Goal: Transaction & Acquisition: Purchase product/service

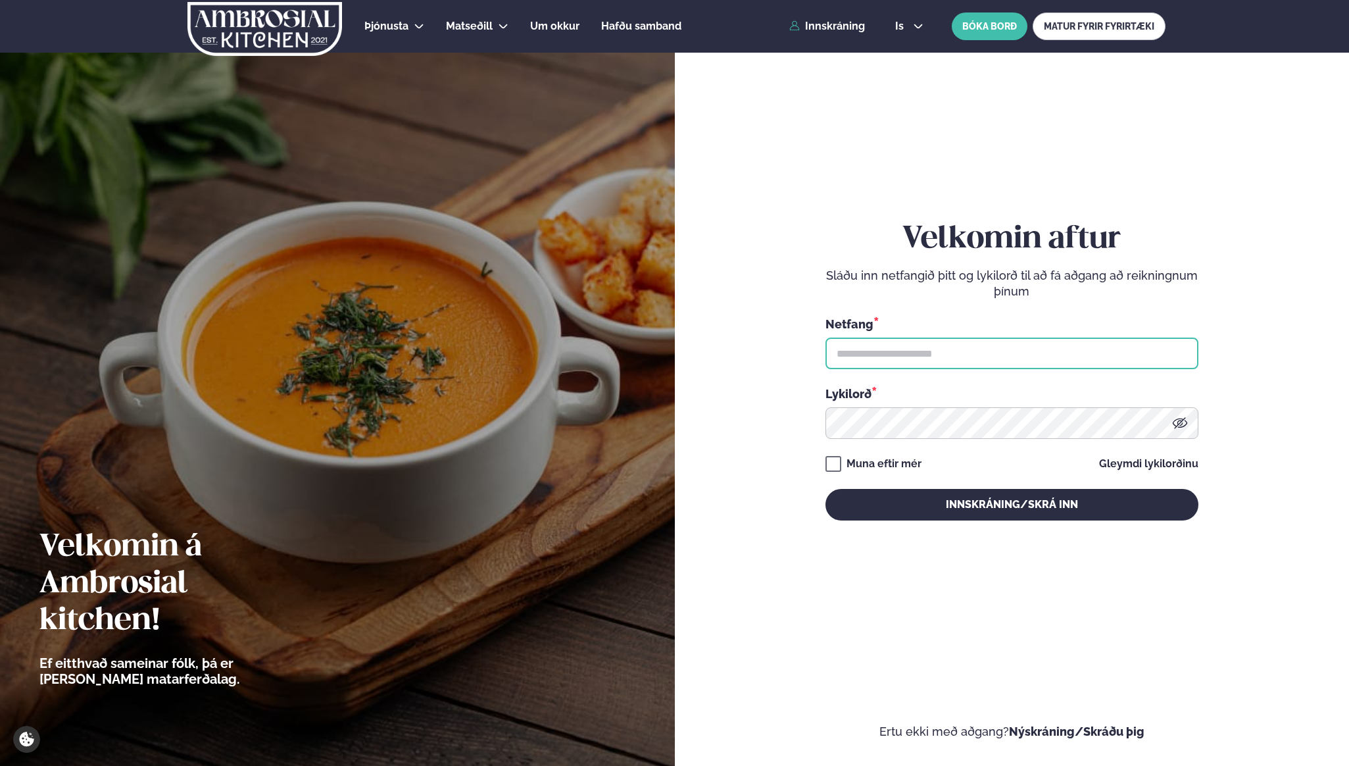
click at [979, 362] on input "text" at bounding box center [1012, 353] width 373 height 32
type input "**********"
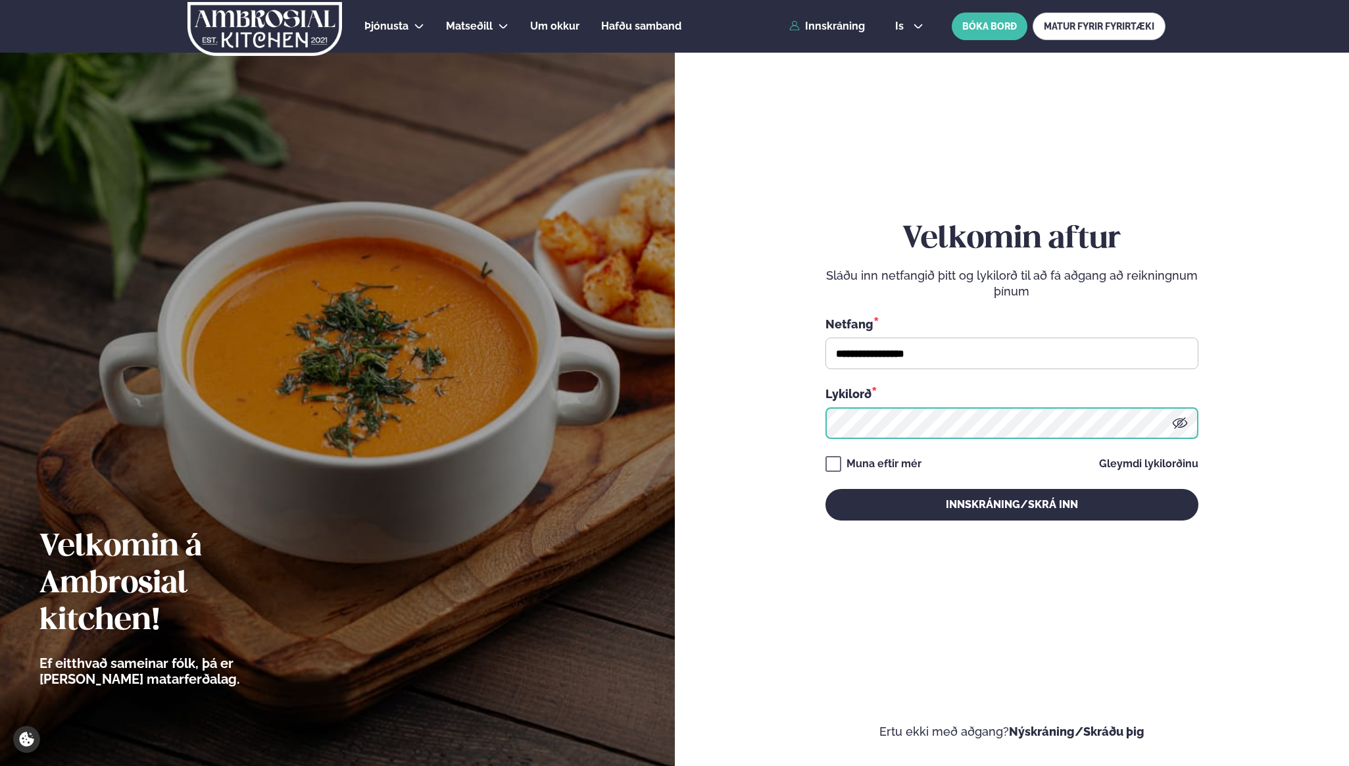
click at [826, 489] on button "Innskráning/Skrá inn" at bounding box center [1012, 505] width 373 height 32
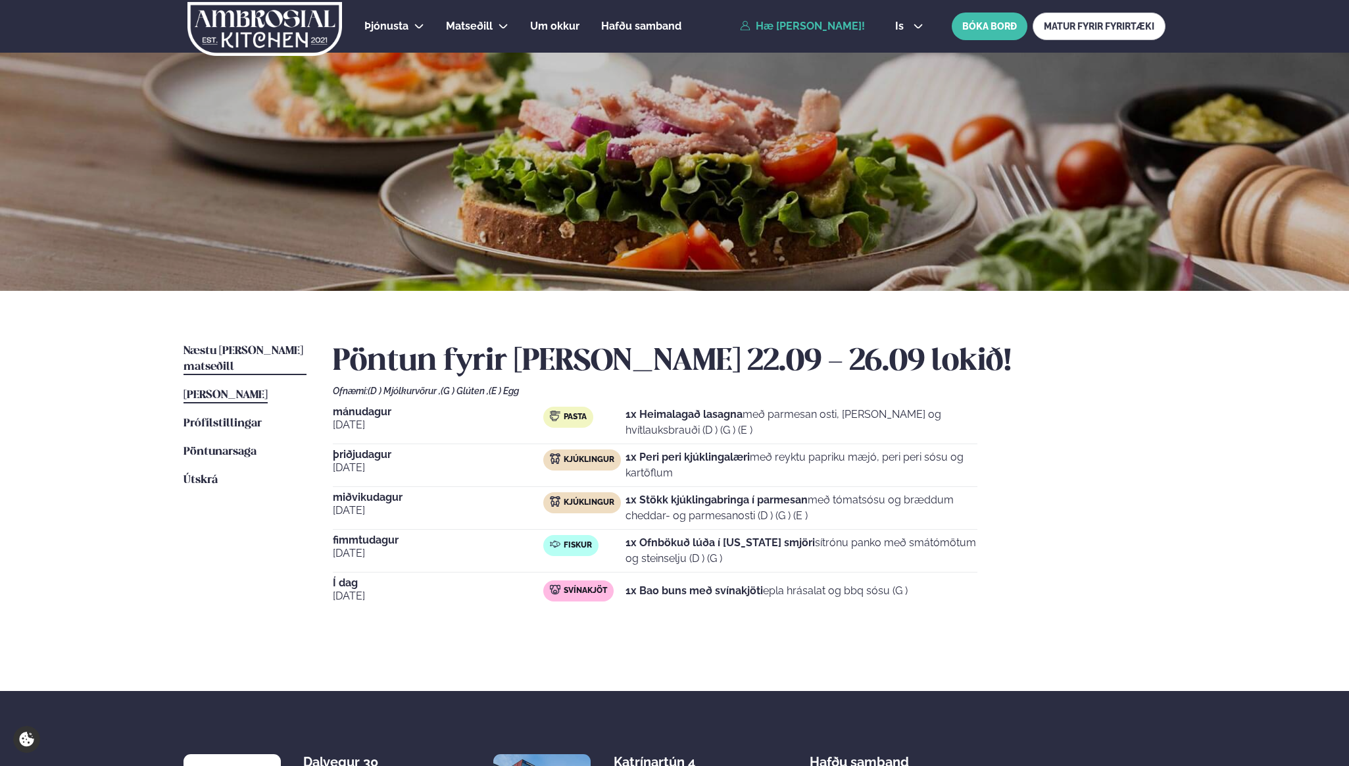
click at [251, 345] on span "Næstu [PERSON_NAME] matseðill" at bounding box center [244, 358] width 120 height 27
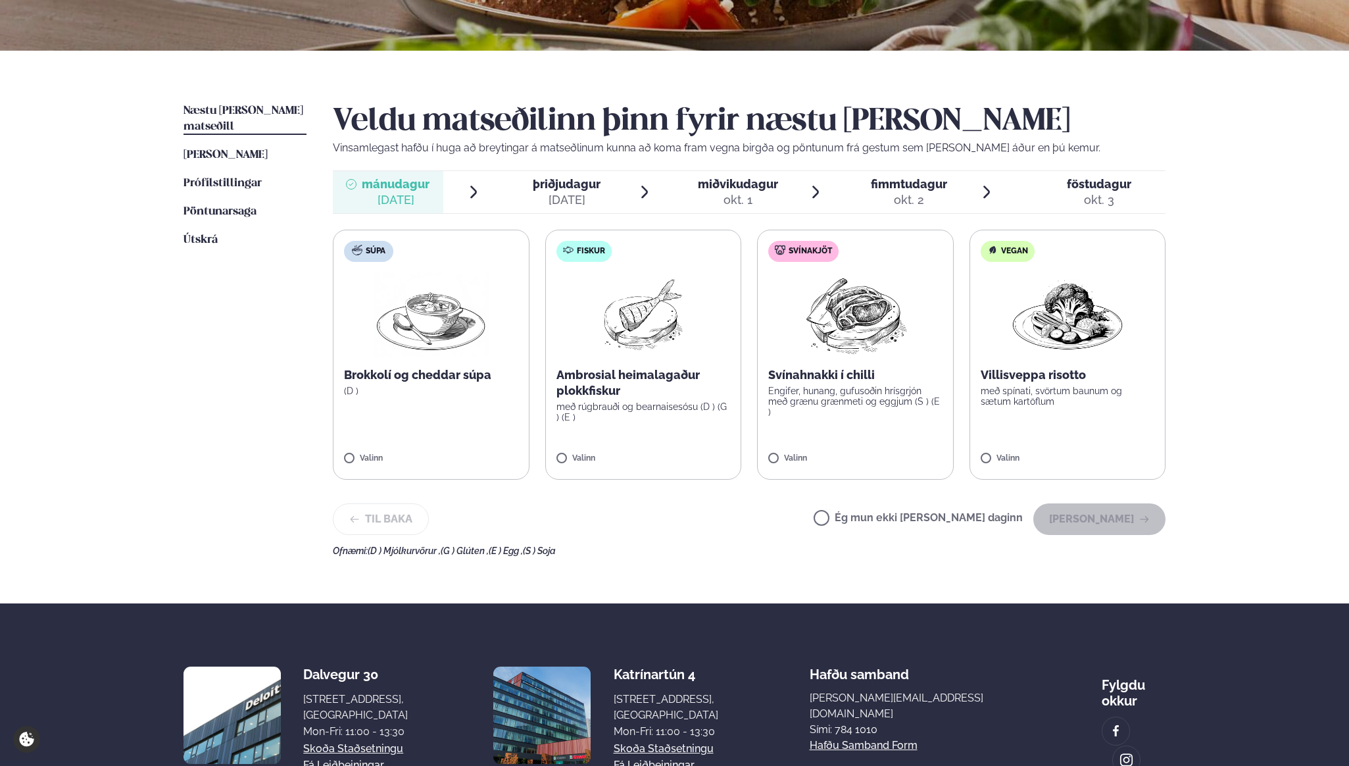
scroll to position [241, 0]
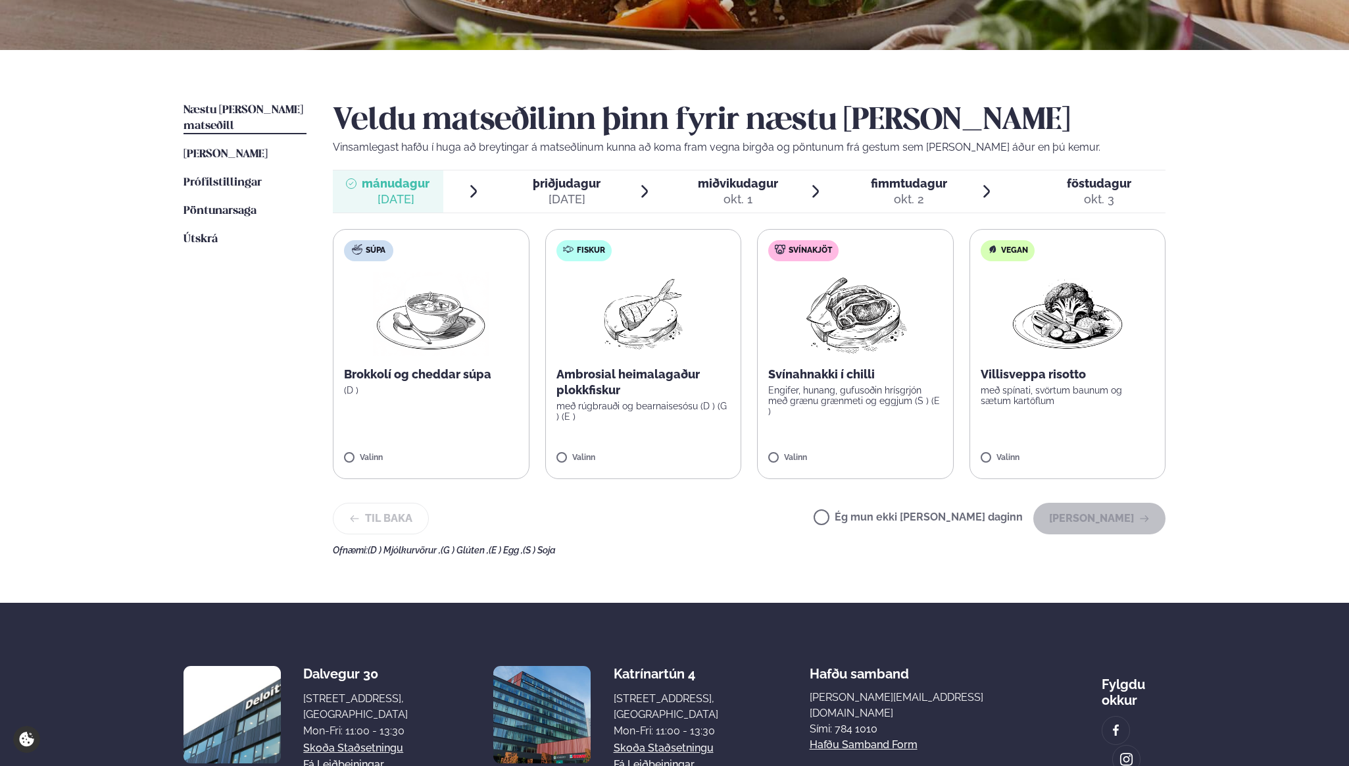
click at [1098, 196] on div "okt. 3" at bounding box center [1099, 199] width 64 height 16
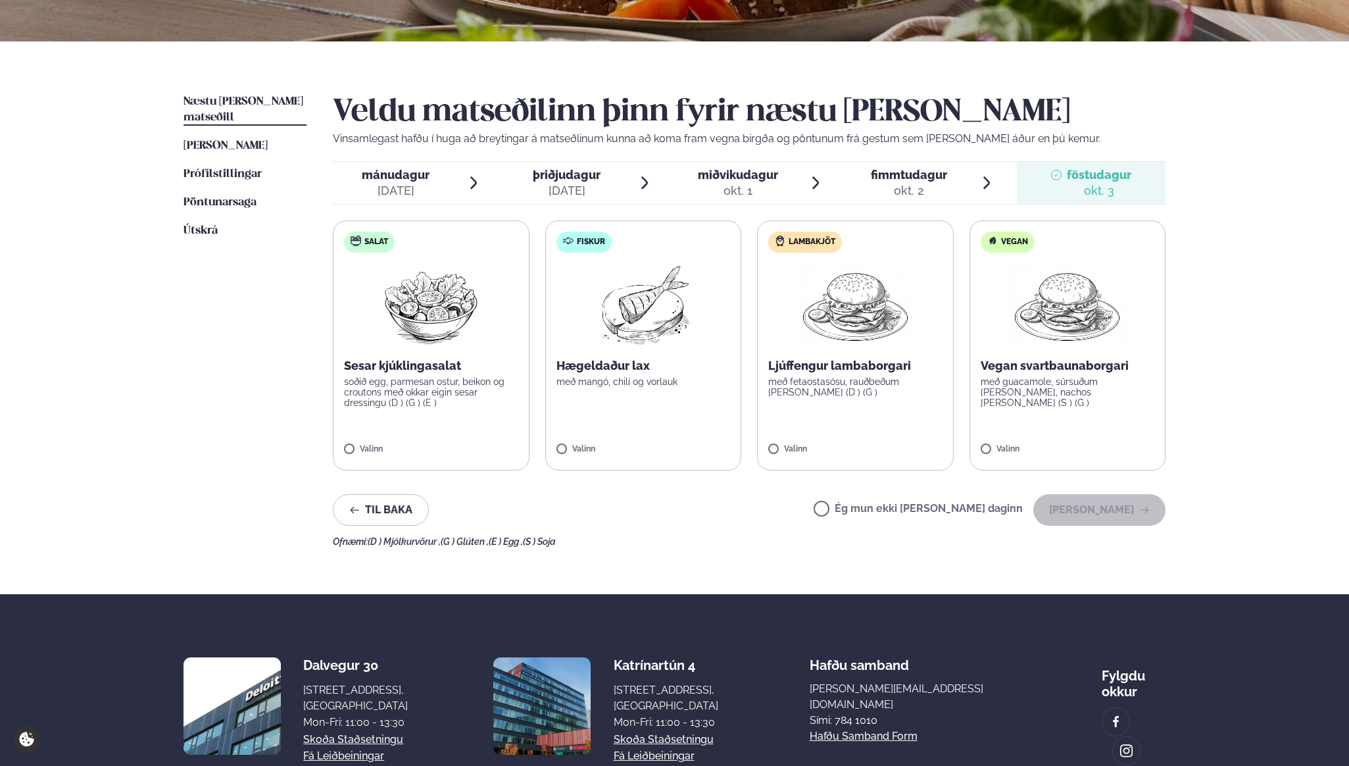
scroll to position [249, 0]
click at [473, 337] on img at bounding box center [431, 306] width 116 height 84
click at [947, 174] on span "fimmtudagur fim. [DATE]" at bounding box center [901, 183] width 111 height 42
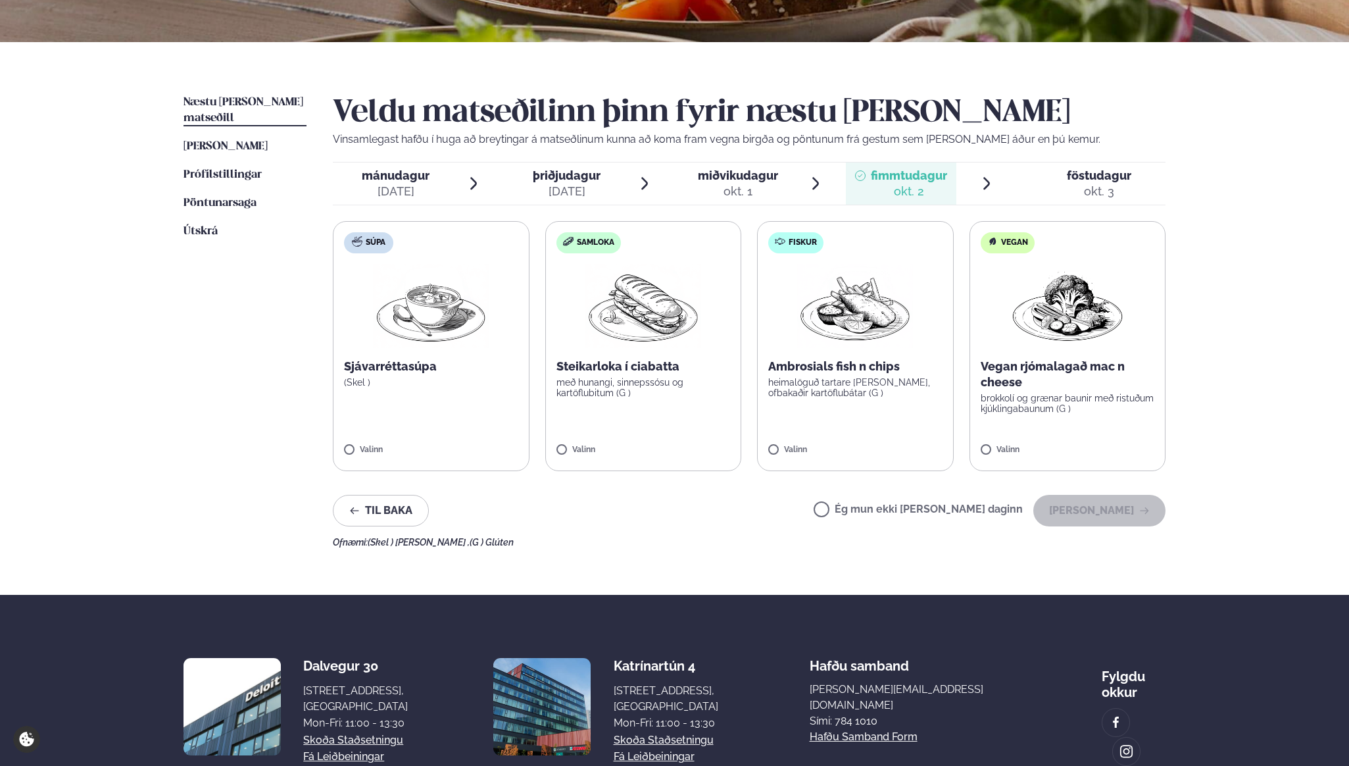
click at [1059, 180] on div at bounding box center [1056, 184] width 11 height 32
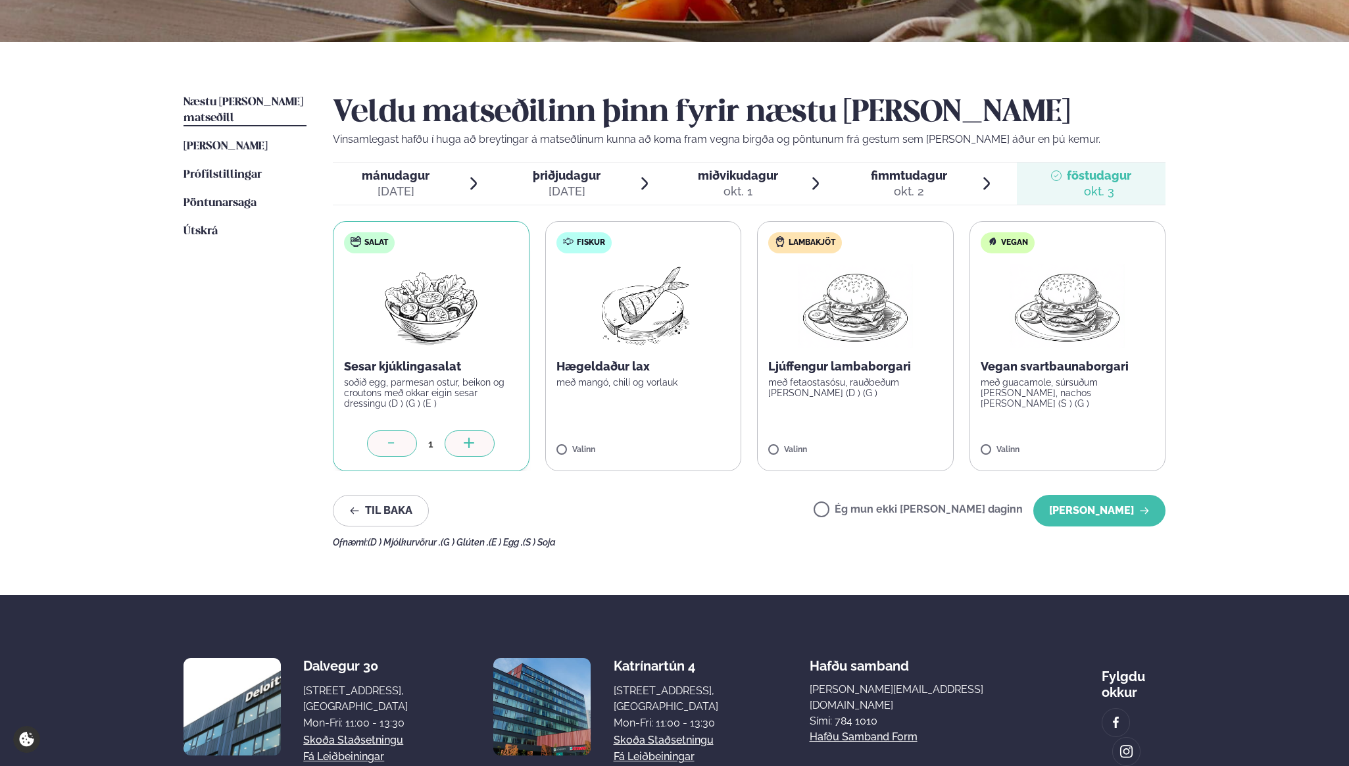
click at [403, 183] on div "mánudagur mán." at bounding box center [396, 176] width 68 height 16
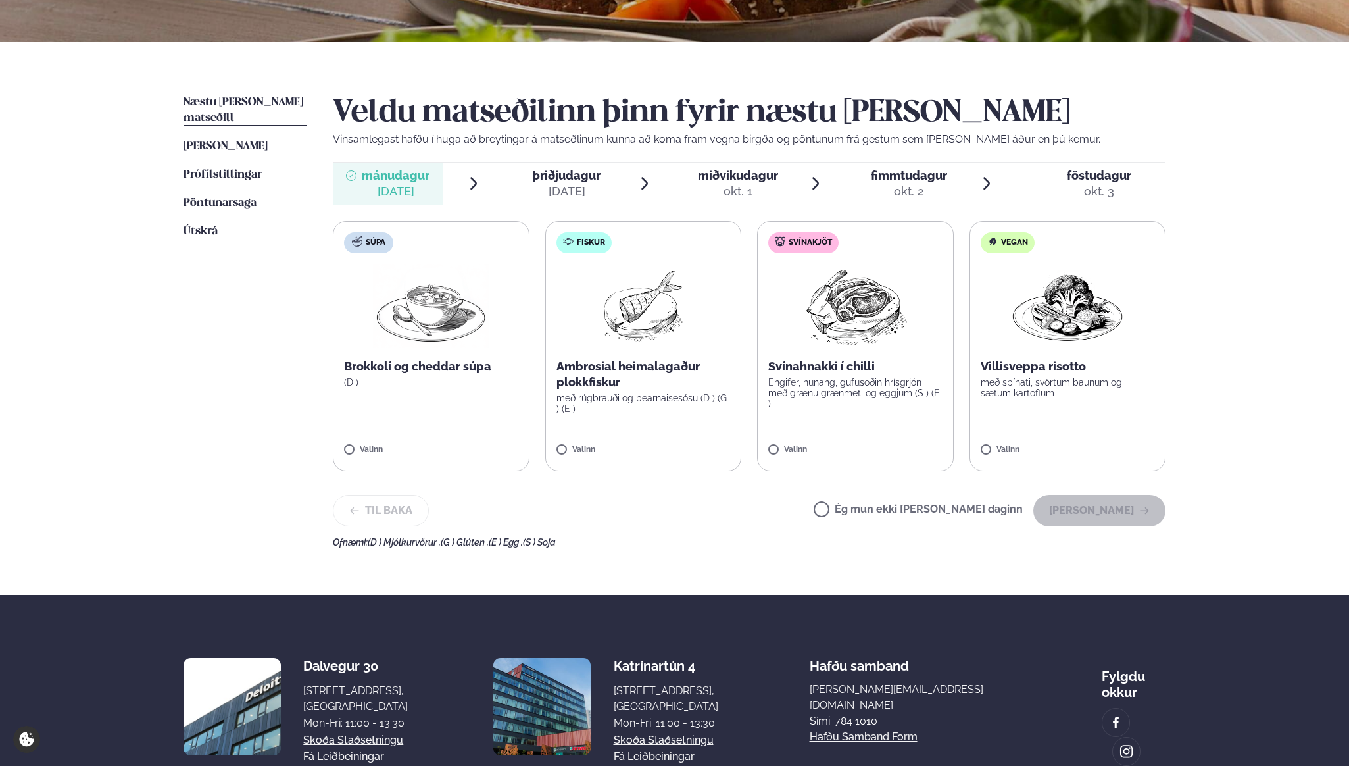
click at [873, 333] on img at bounding box center [855, 306] width 116 height 84
click at [1102, 506] on button "[PERSON_NAME]" at bounding box center [1099, 511] width 132 height 32
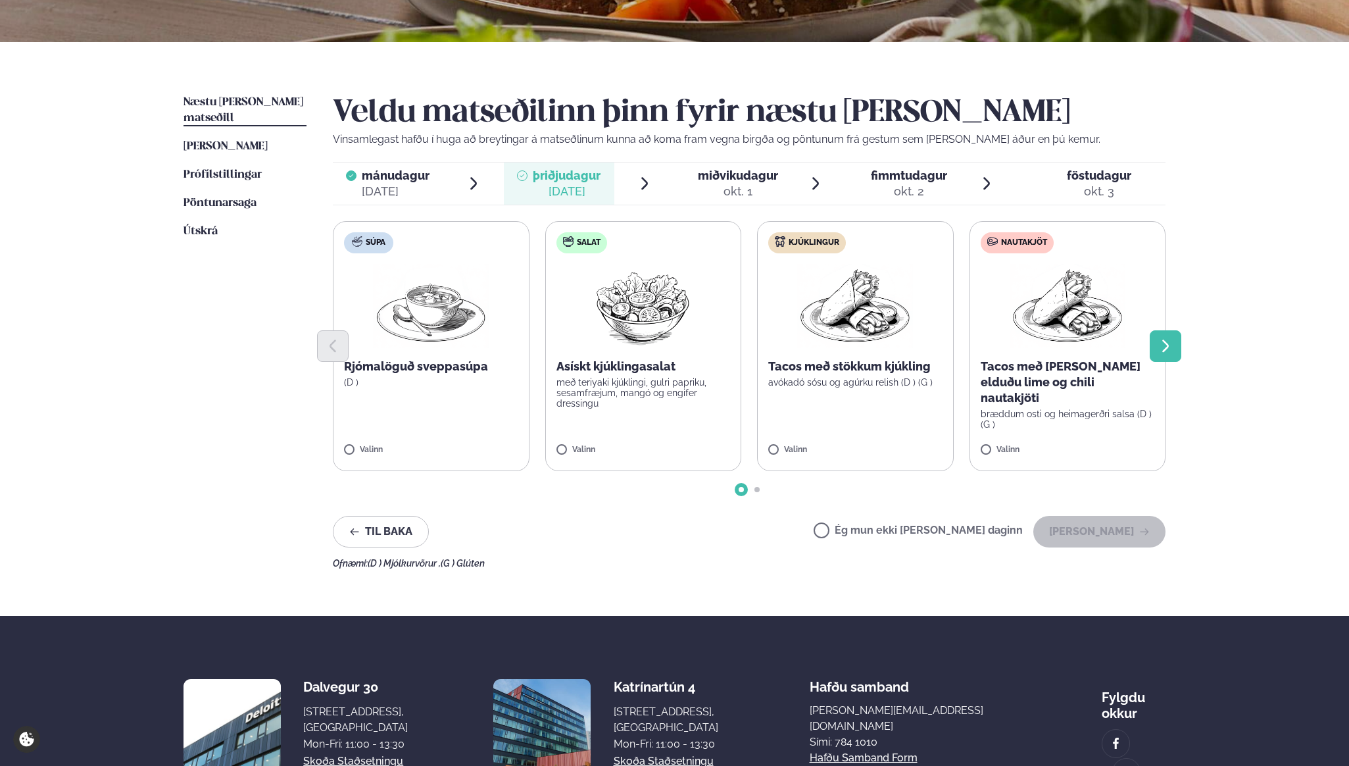
click at [1159, 344] on icon "Next slide" at bounding box center [1166, 346] width 16 height 16
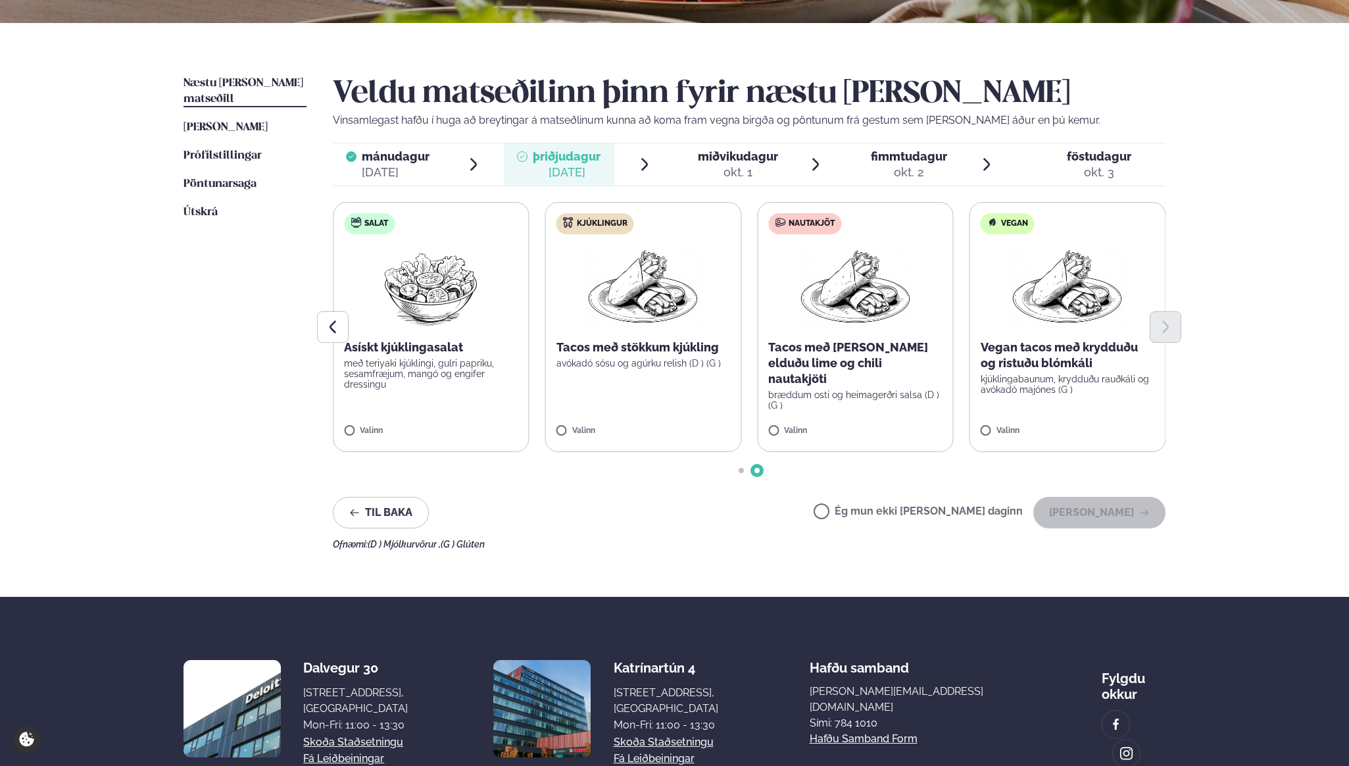
scroll to position [266, 0]
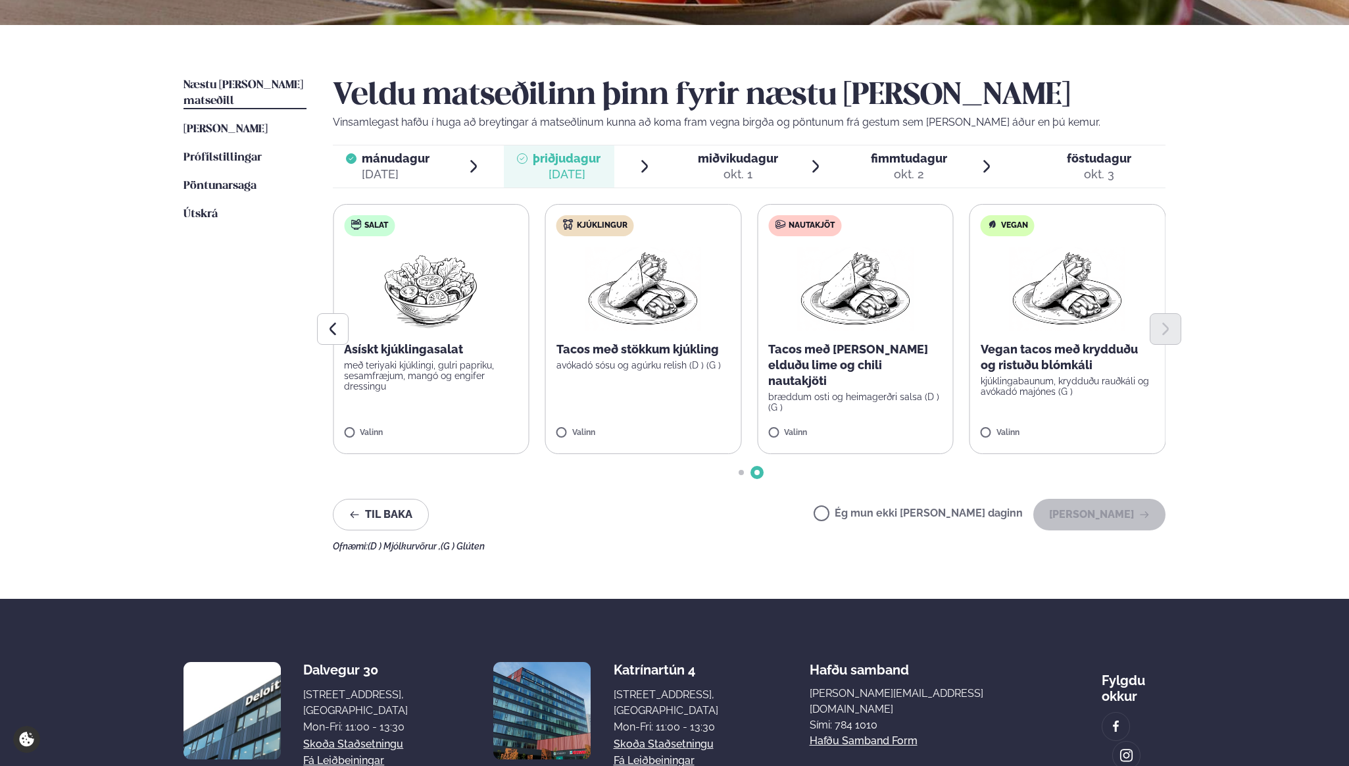
click at [1092, 372] on p "Vegan tacos með krydduðu og ristuðu blómkáli" at bounding box center [1068, 357] width 174 height 32
click at [643, 354] on p "Tacos með stökkum kjúkling" at bounding box center [643, 349] width 174 height 16
click at [1039, 419] on div at bounding box center [1029, 426] width 50 height 26
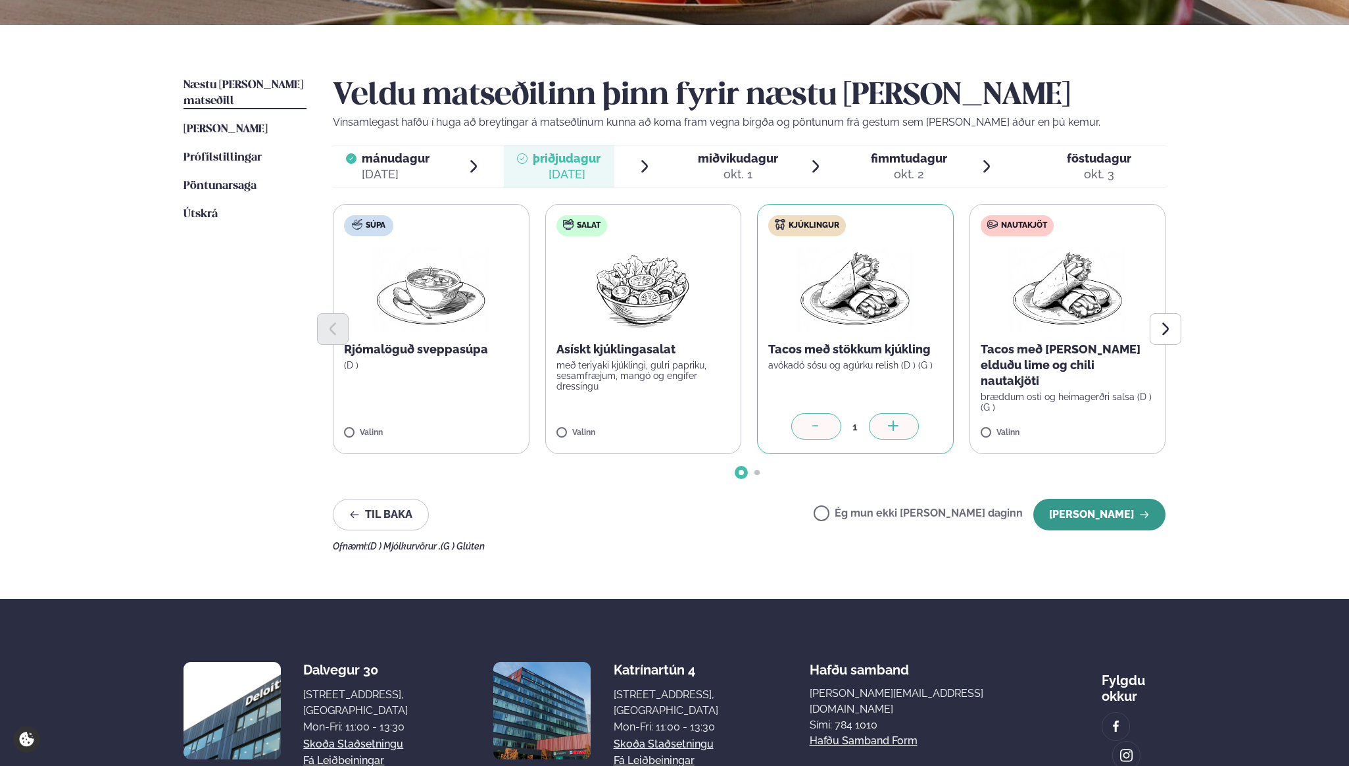
click at [1105, 516] on button "[PERSON_NAME]" at bounding box center [1099, 515] width 132 height 32
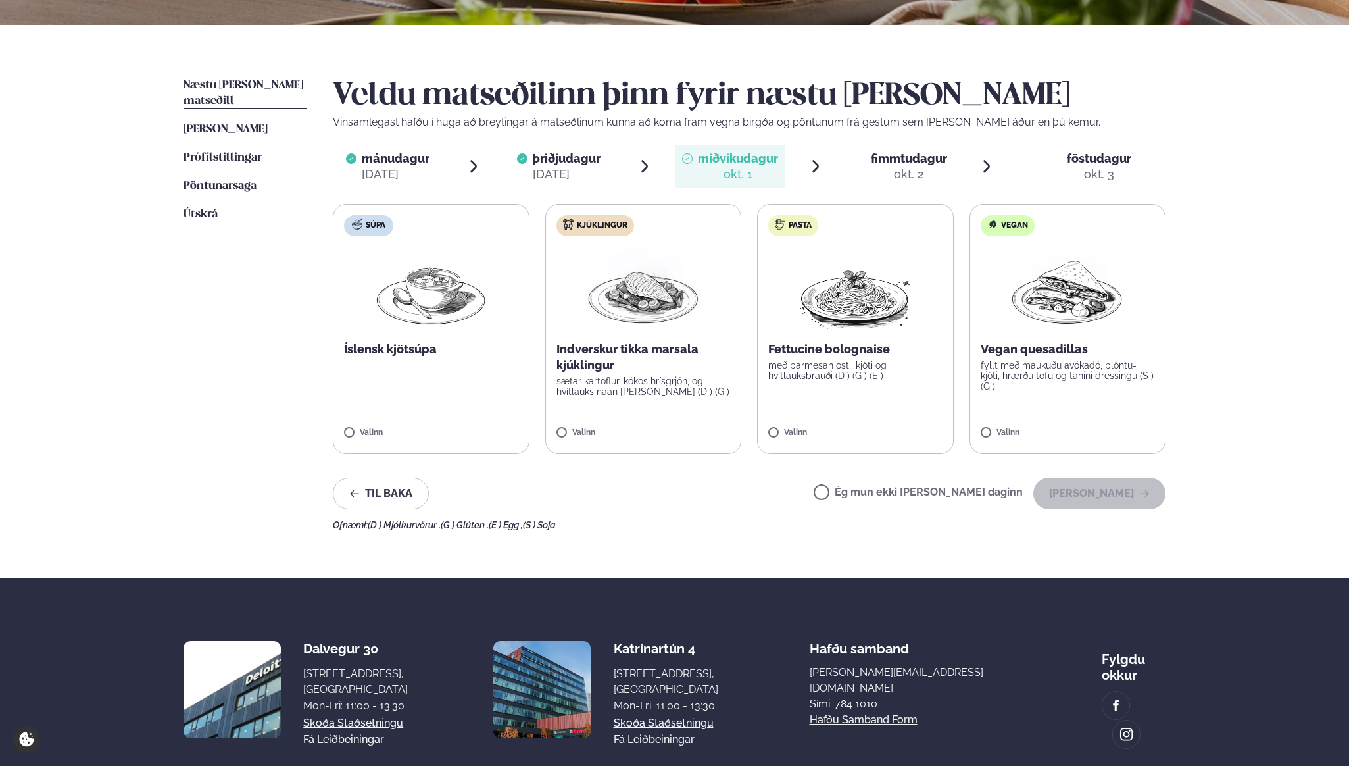
click at [594, 180] on div "[DATE]" at bounding box center [567, 174] width 68 height 16
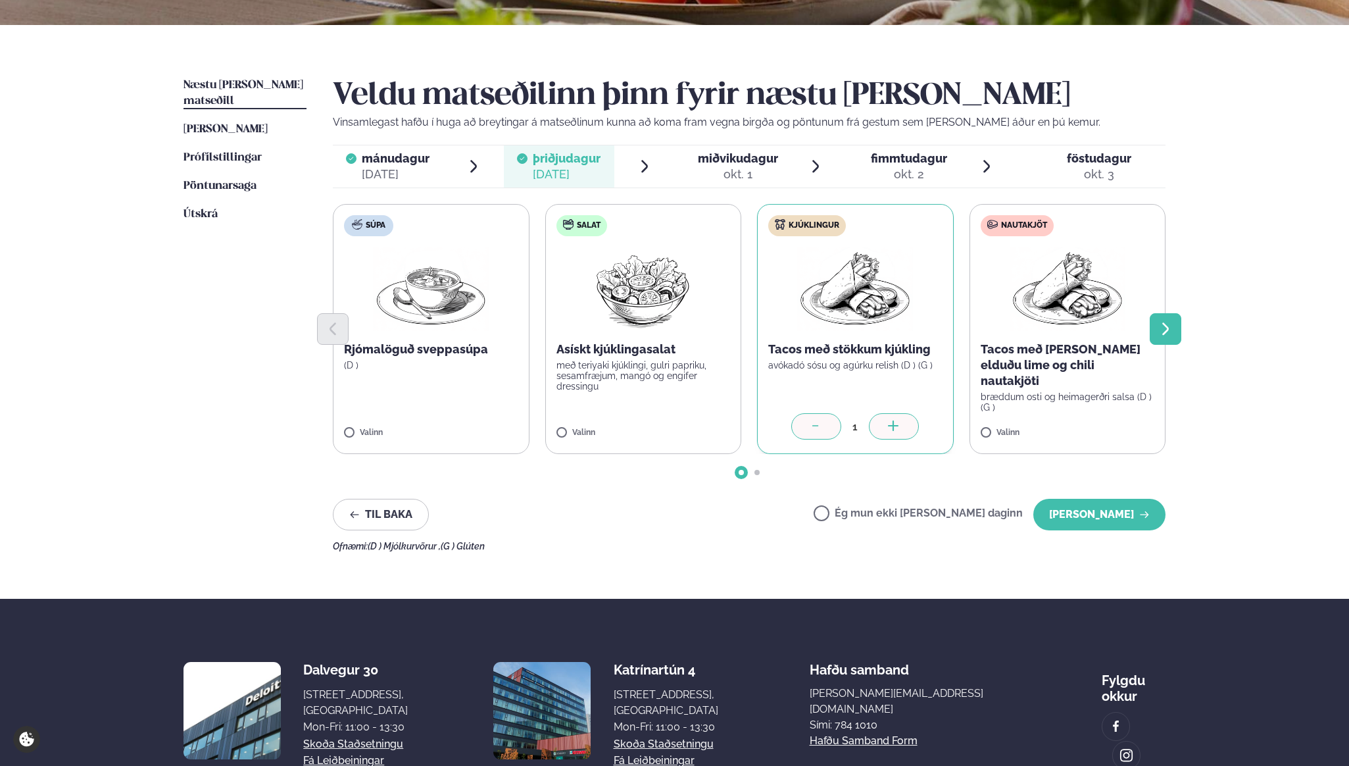
click at [1166, 329] on icon "Next slide" at bounding box center [1166, 329] width 16 height 16
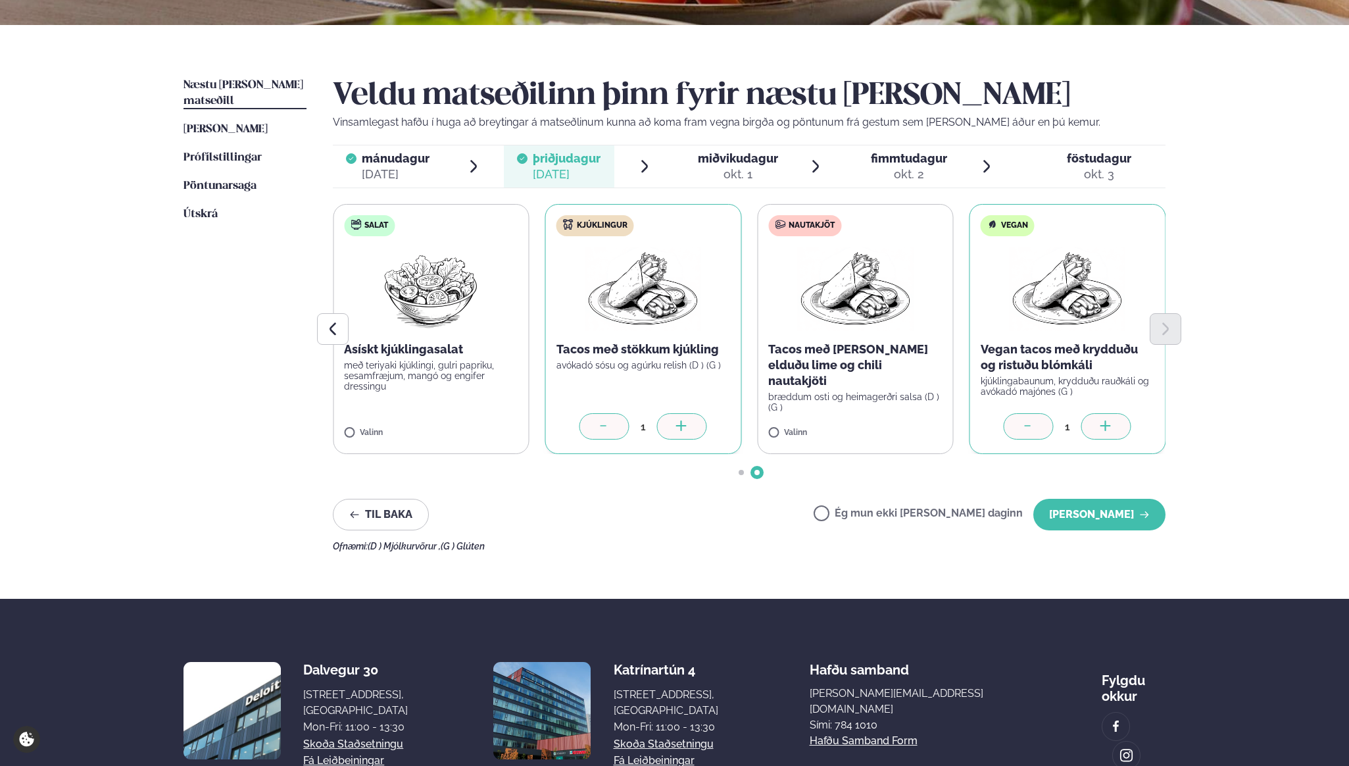
click at [1022, 432] on div at bounding box center [1029, 426] width 50 height 26
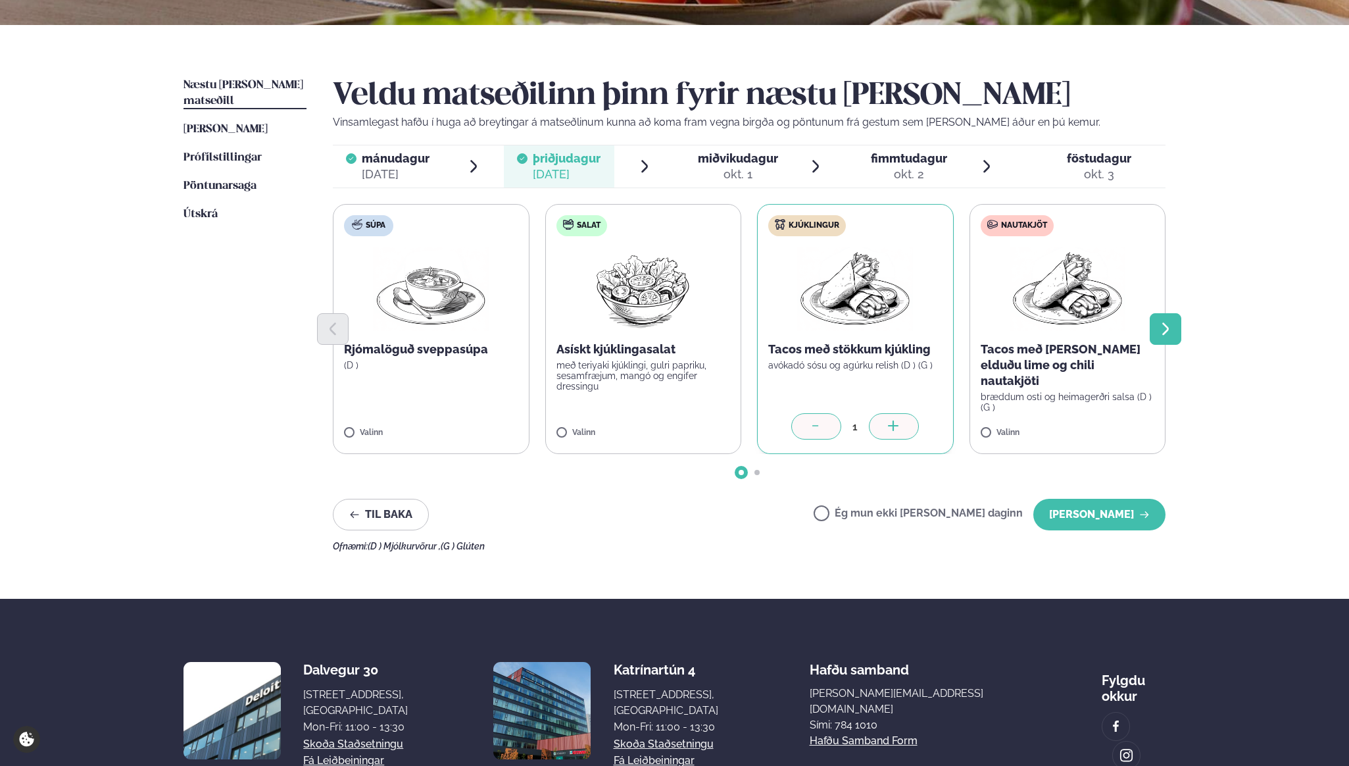
click at [1163, 323] on icon "Next slide" at bounding box center [1165, 328] width 7 height 12
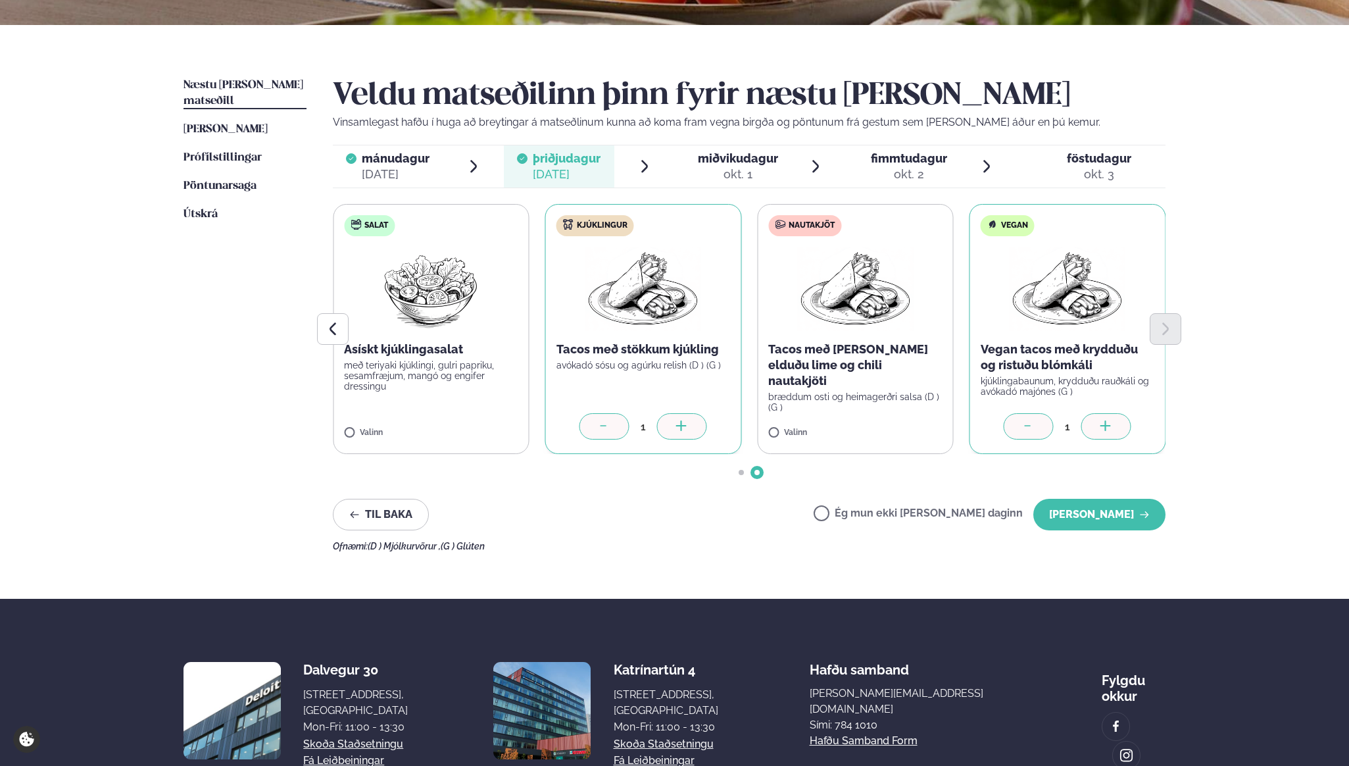
click at [1031, 430] on icon at bounding box center [1028, 426] width 13 height 13
click at [1110, 507] on button "[PERSON_NAME]" at bounding box center [1099, 515] width 132 height 32
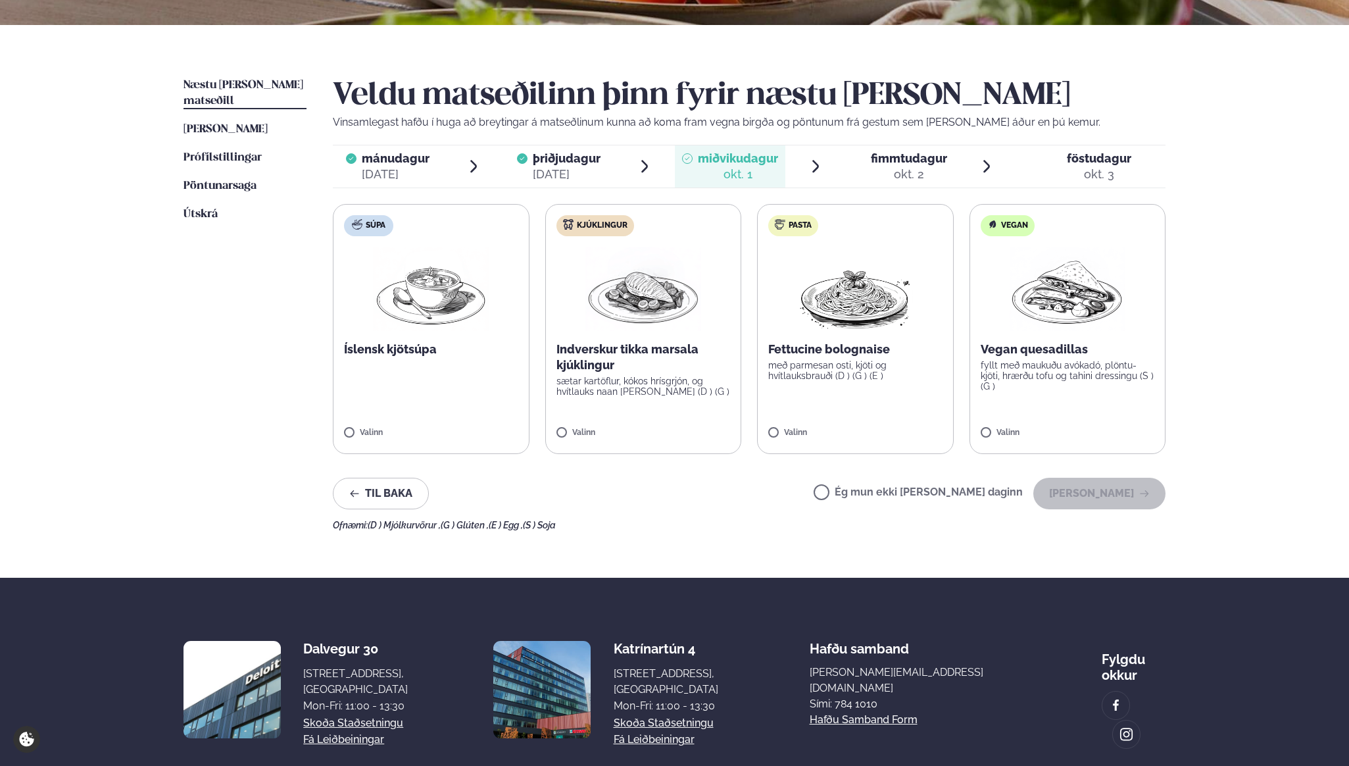
click at [663, 312] on img at bounding box center [643, 289] width 116 height 84
click at [1085, 489] on button "[PERSON_NAME]" at bounding box center [1099, 494] width 132 height 32
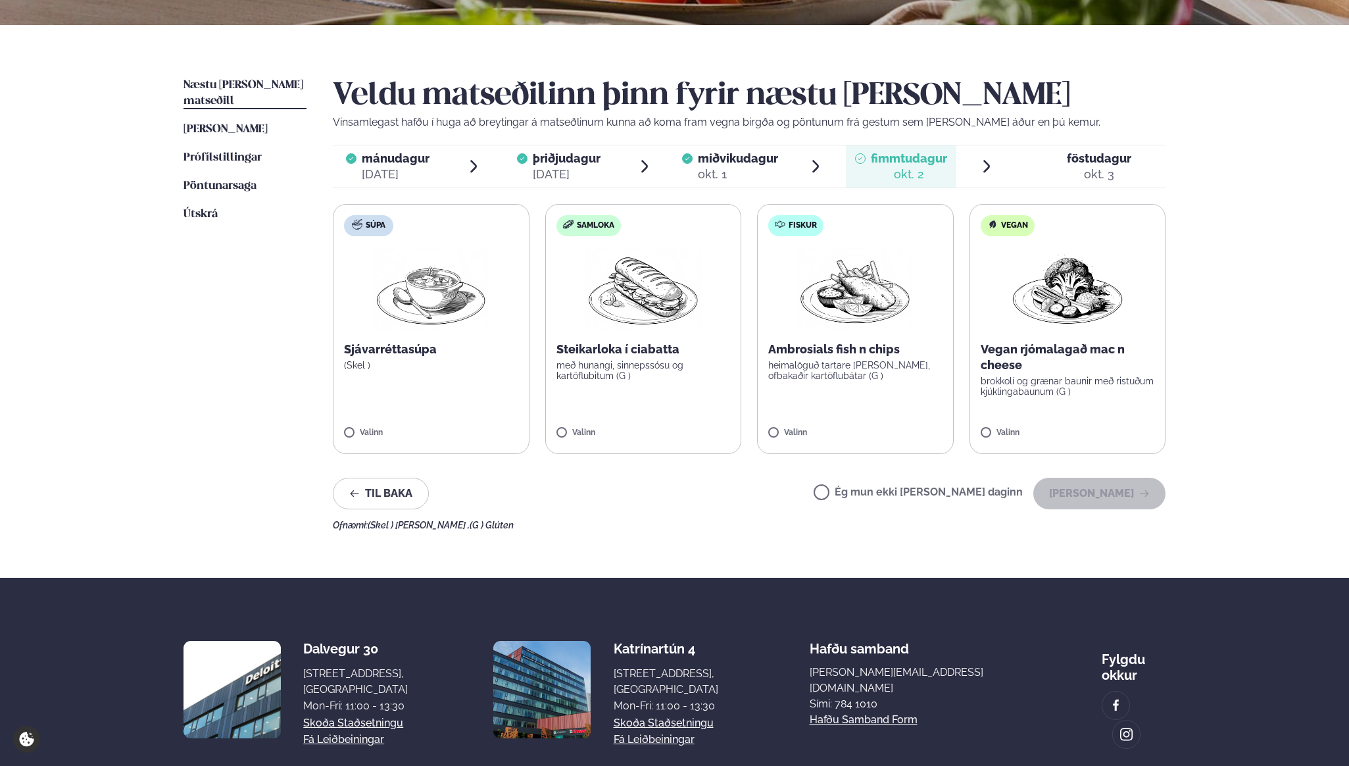
click at [879, 386] on label "Fiskur Ambrosials fish n chips heimalöguð tartare [PERSON_NAME], ofbakaðir kart…" at bounding box center [855, 329] width 197 height 250
click at [1123, 490] on button "[PERSON_NAME]" at bounding box center [1099, 494] width 132 height 32
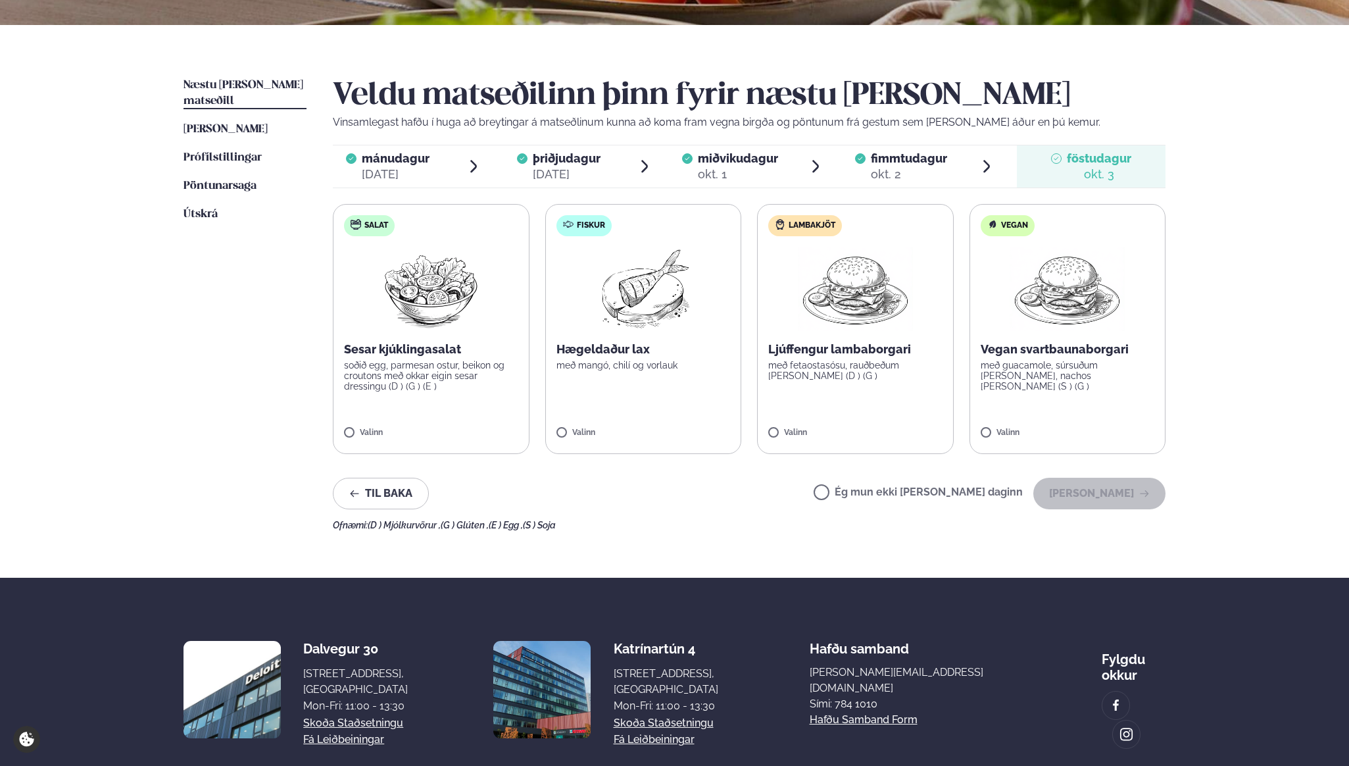
click at [464, 343] on p "Sesar kjúklingasalat" at bounding box center [431, 349] width 174 height 16
click at [1104, 493] on button "[PERSON_NAME]" at bounding box center [1099, 494] width 132 height 32
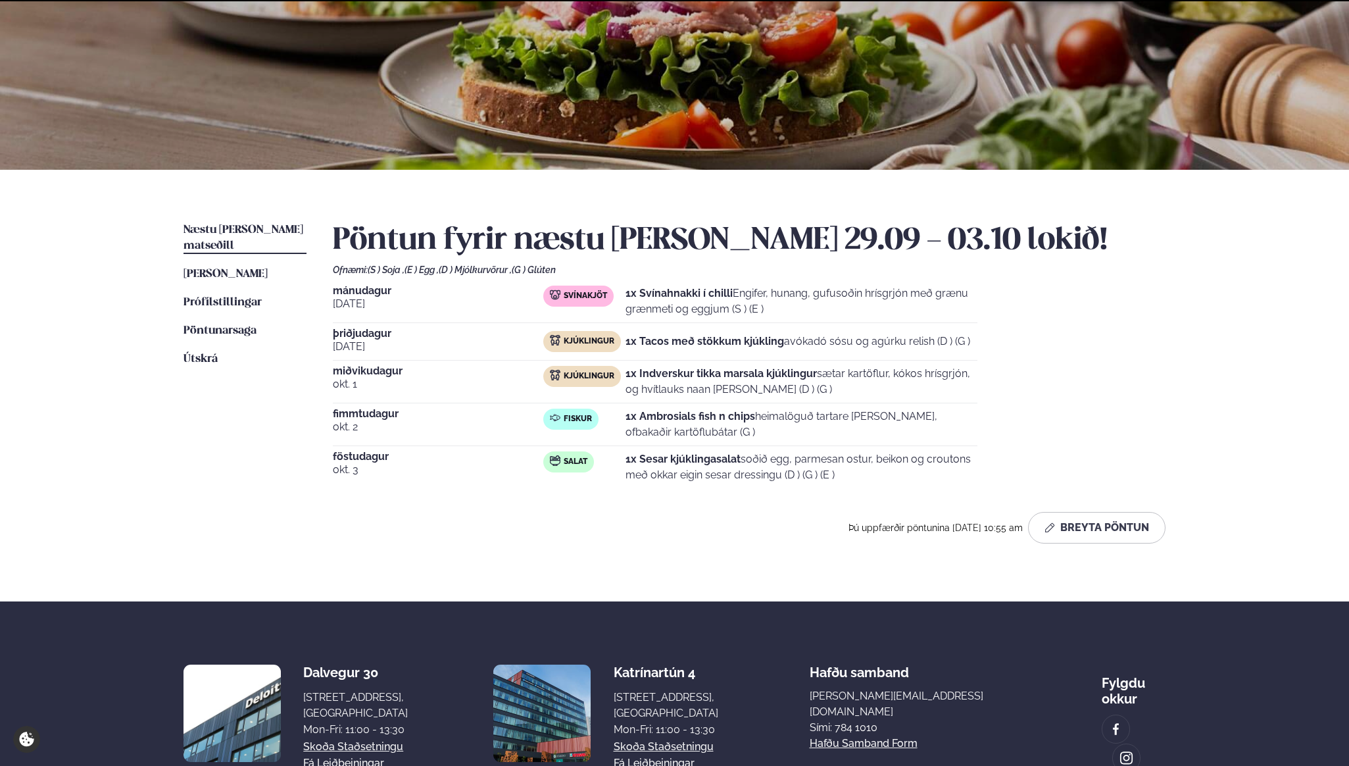
scroll to position [223, 0]
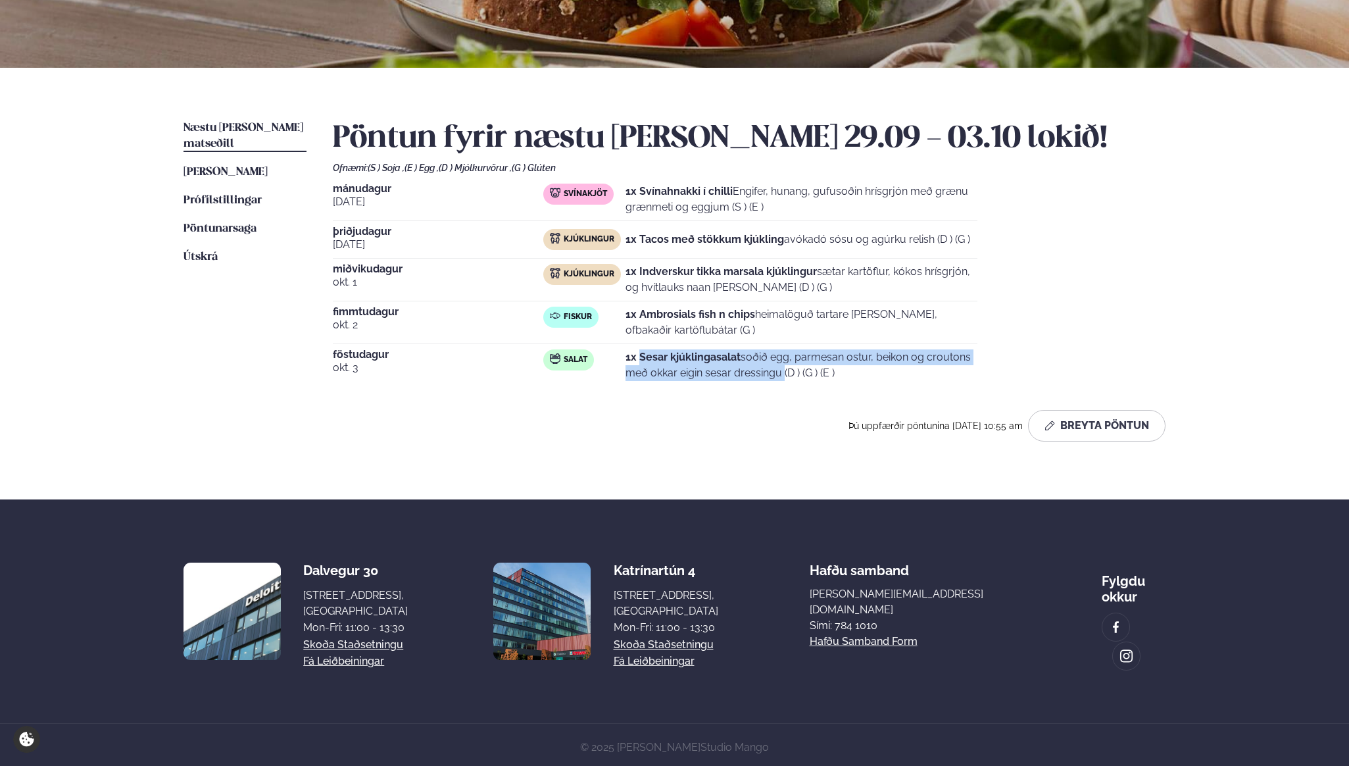
drag, startPoint x: 642, startPoint y: 364, endPoint x: 727, endPoint y: 378, distance: 86.6
click at [727, 378] on p "1x Sesar kjúklingasalat soðið egg, parmesan ostur, beikon og croutons með okkar…" at bounding box center [802, 365] width 352 height 32
click at [731, 379] on p "1x Sesar kjúklingasalat soðið egg, parmesan ostur, beikon og croutons með okkar…" at bounding box center [802, 365] width 352 height 32
click at [775, 206] on p "1x Svínahnakki í chilli Engifer, hunang, gufusoðin hrísgrjón með grænu grænmeti…" at bounding box center [802, 200] width 352 height 32
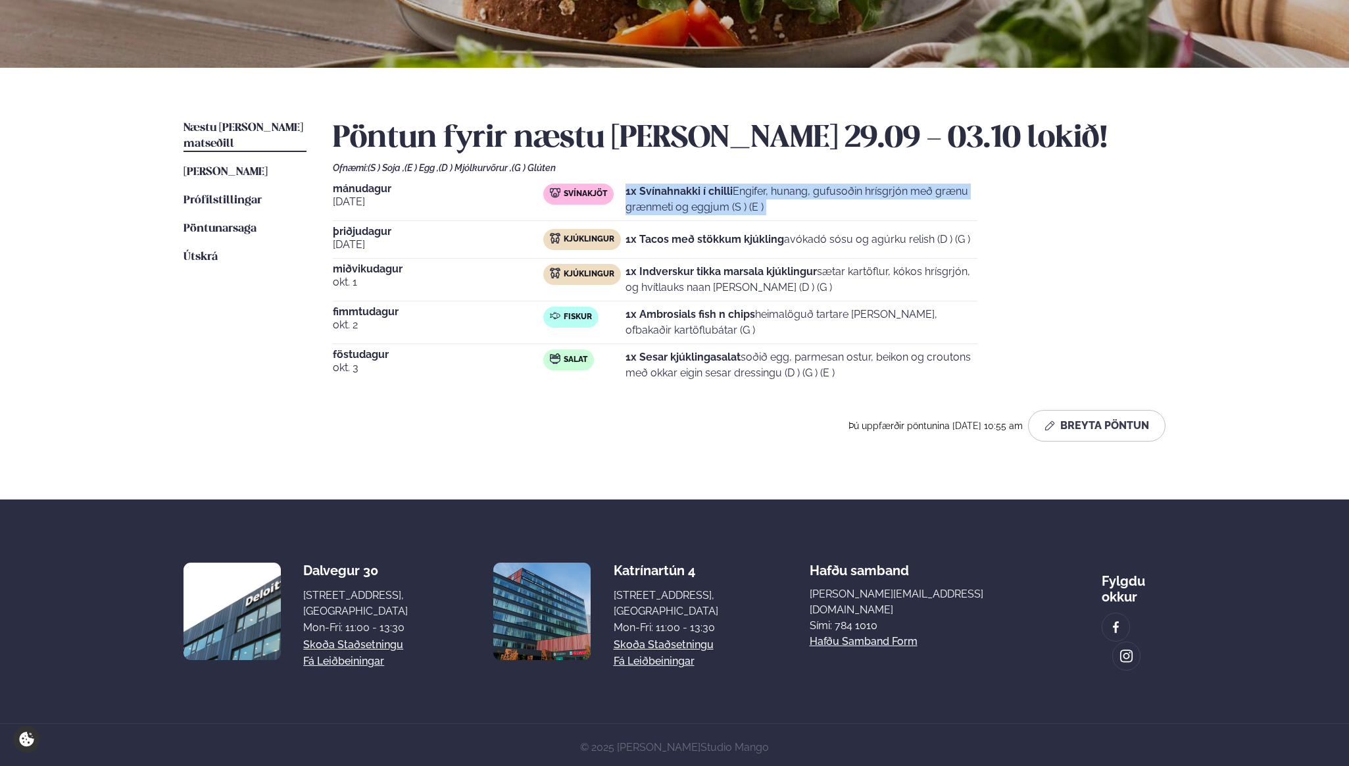
click at [775, 206] on p "1x Svínahnakki í chilli Engifer, hunang, gufusoðin hrísgrjón með grænu grænmeti…" at bounding box center [802, 200] width 352 height 32
click at [659, 189] on strong "1x Svínahnakki í chilli" at bounding box center [679, 191] width 107 height 12
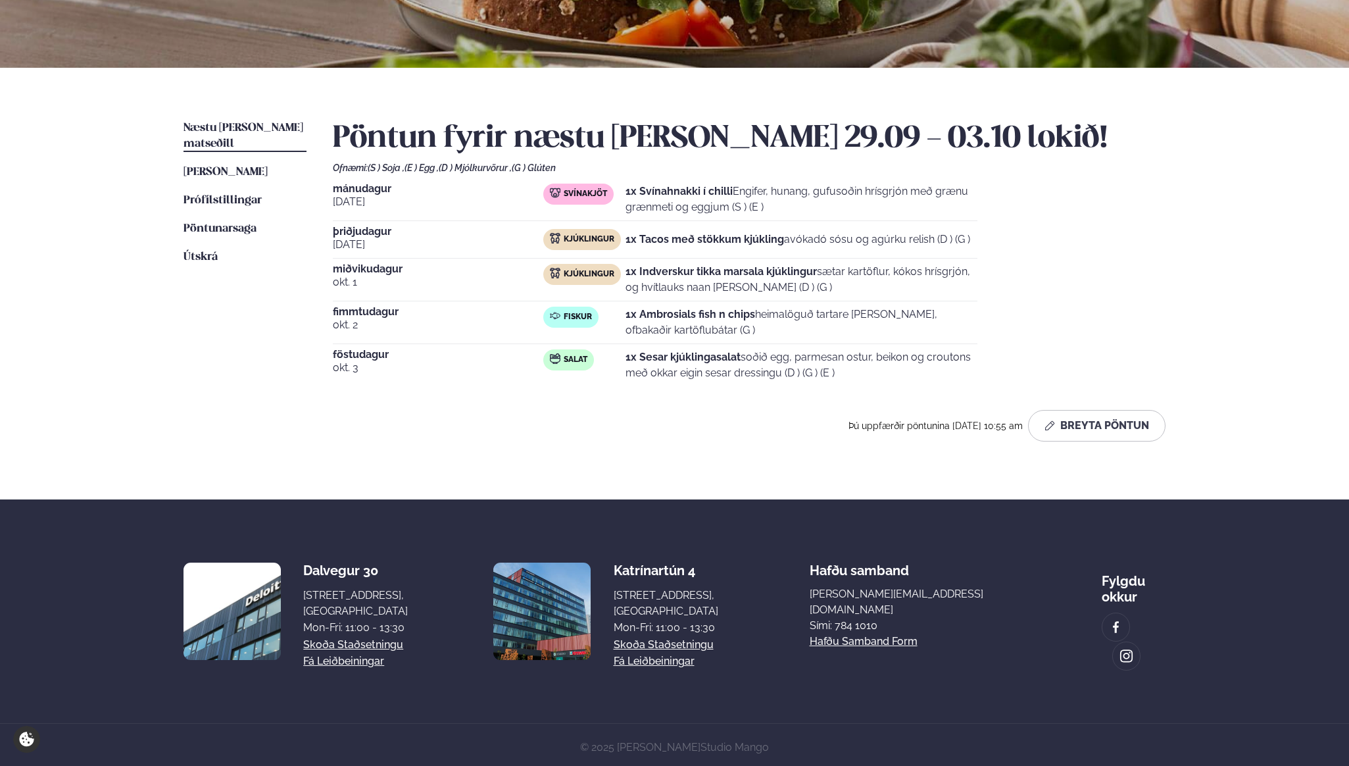
click at [706, 242] on strong "1x Tacos með stökkum kjúkling" at bounding box center [705, 239] width 159 height 12
click at [919, 245] on p "1x Tacos með stökkum kjúkling avókadó sósu og agúrku relish (D ) (G )" at bounding box center [798, 240] width 345 height 16
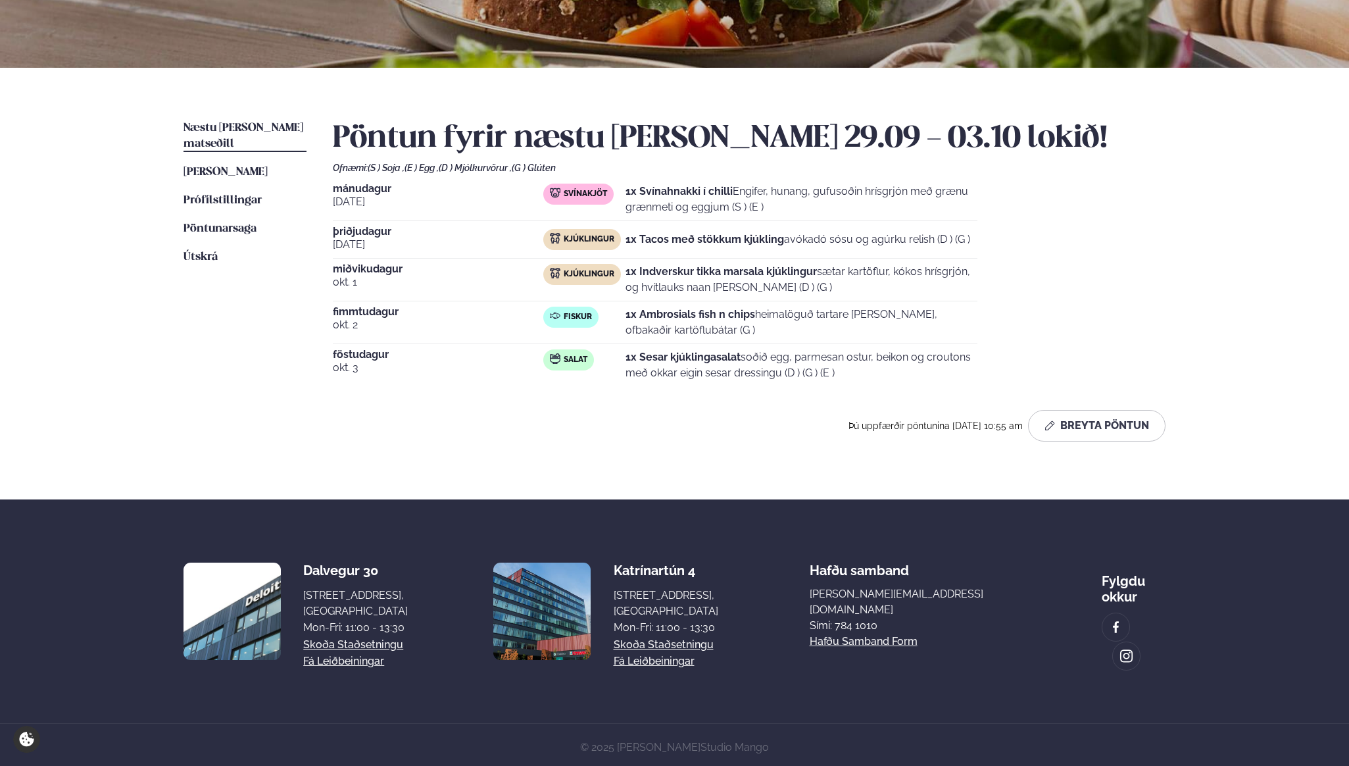
click at [919, 286] on p "1x Indverskur tikka marsala kjúklingur sætar kartöflur, kókos hrísgrjón, og hví…" at bounding box center [802, 280] width 352 height 32
click at [787, 326] on p "1x Ambrosials fish n chips heimalöguð tartare [PERSON_NAME], ofbakaðir kartöflu…" at bounding box center [802, 323] width 352 height 32
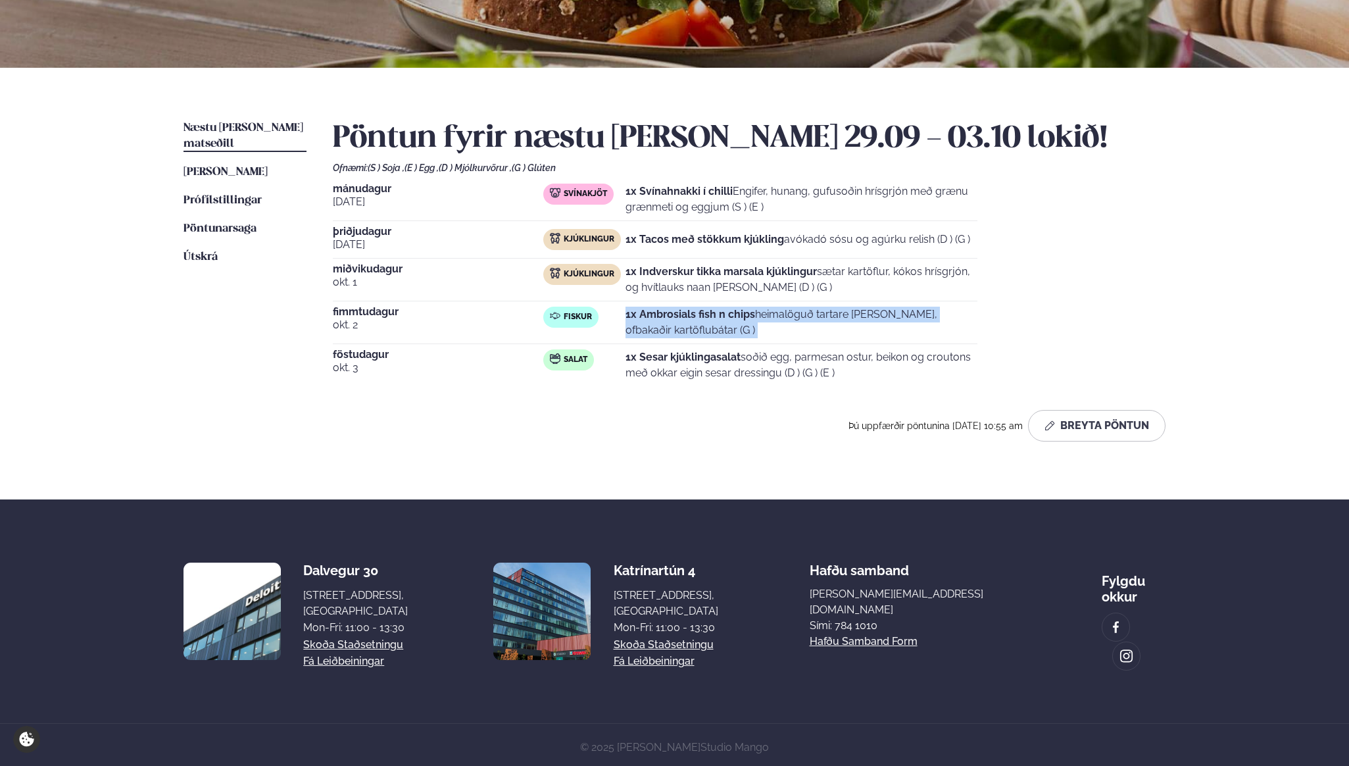
click at [787, 326] on p "1x Ambrosials fish n chips heimalöguð tartare [PERSON_NAME], ofbakaðir kartöflu…" at bounding box center [802, 323] width 352 height 32
click at [835, 314] on p "1x Ambrosials fish n chips heimalöguð tartare [PERSON_NAME], ofbakaðir kartöflu…" at bounding box center [802, 323] width 352 height 32
copy p "tartare"
click at [1122, 191] on div "[DATE] Svínakjöt 1x Svínahnakki í chilli Engifer, hunang, gufusoðin hrísgrjón m…" at bounding box center [749, 285] width 833 height 203
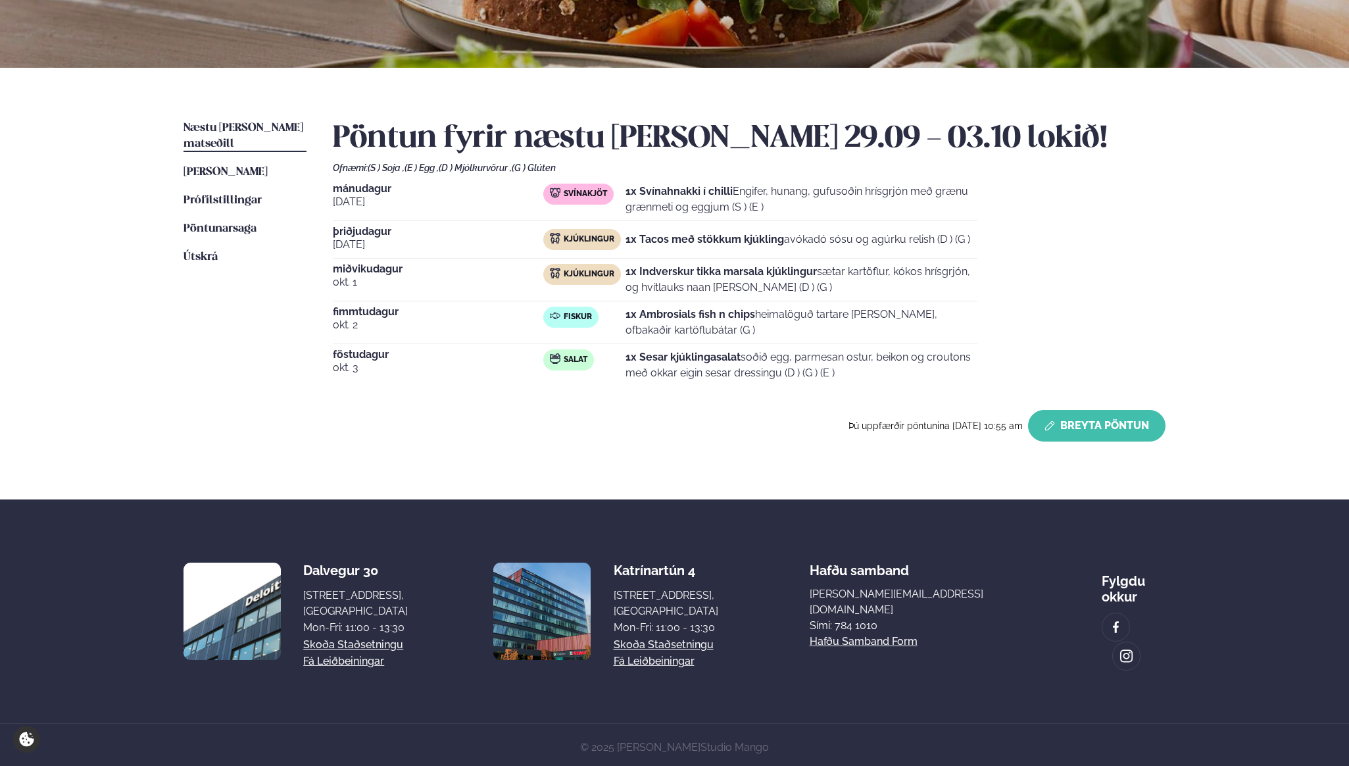
click at [1079, 437] on button "Breyta Pöntun" at bounding box center [1096, 426] width 137 height 32
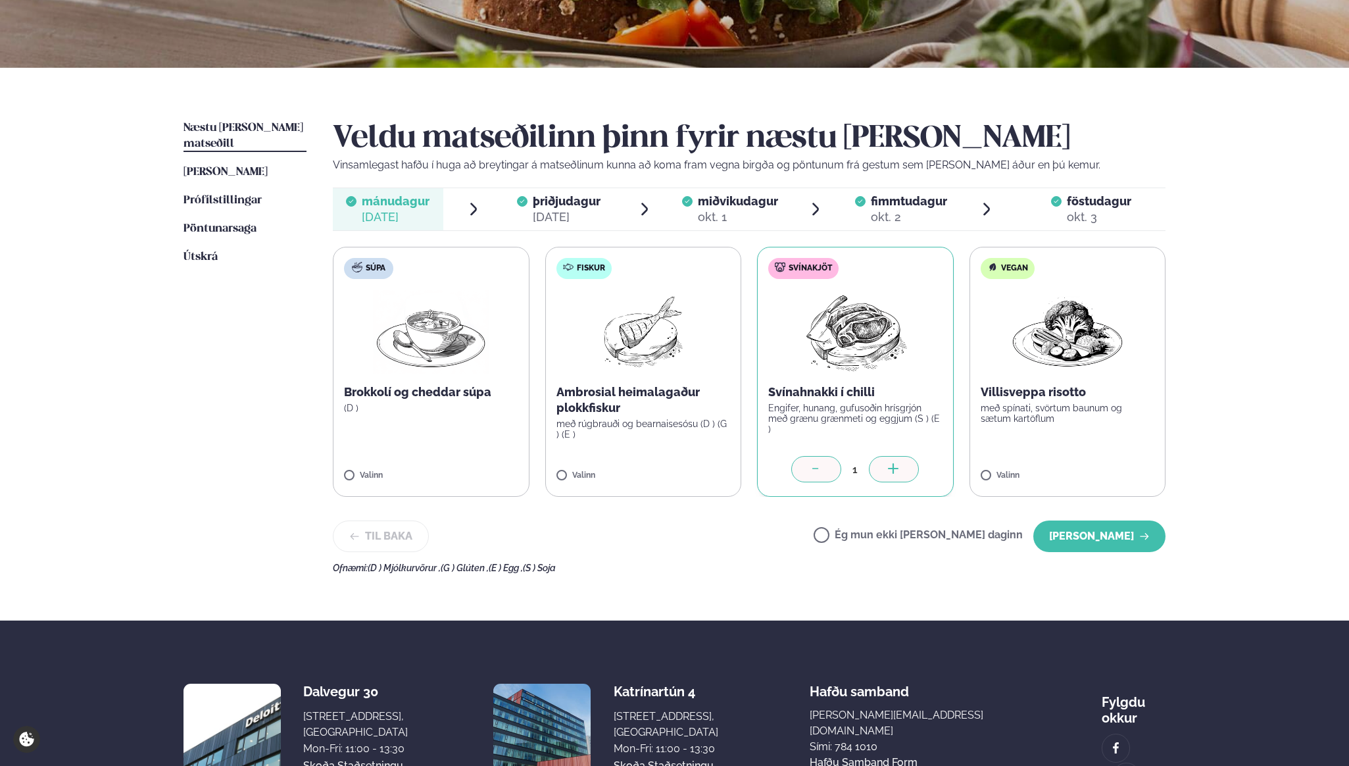
click at [1098, 199] on span "föstudagur" at bounding box center [1099, 201] width 64 height 14
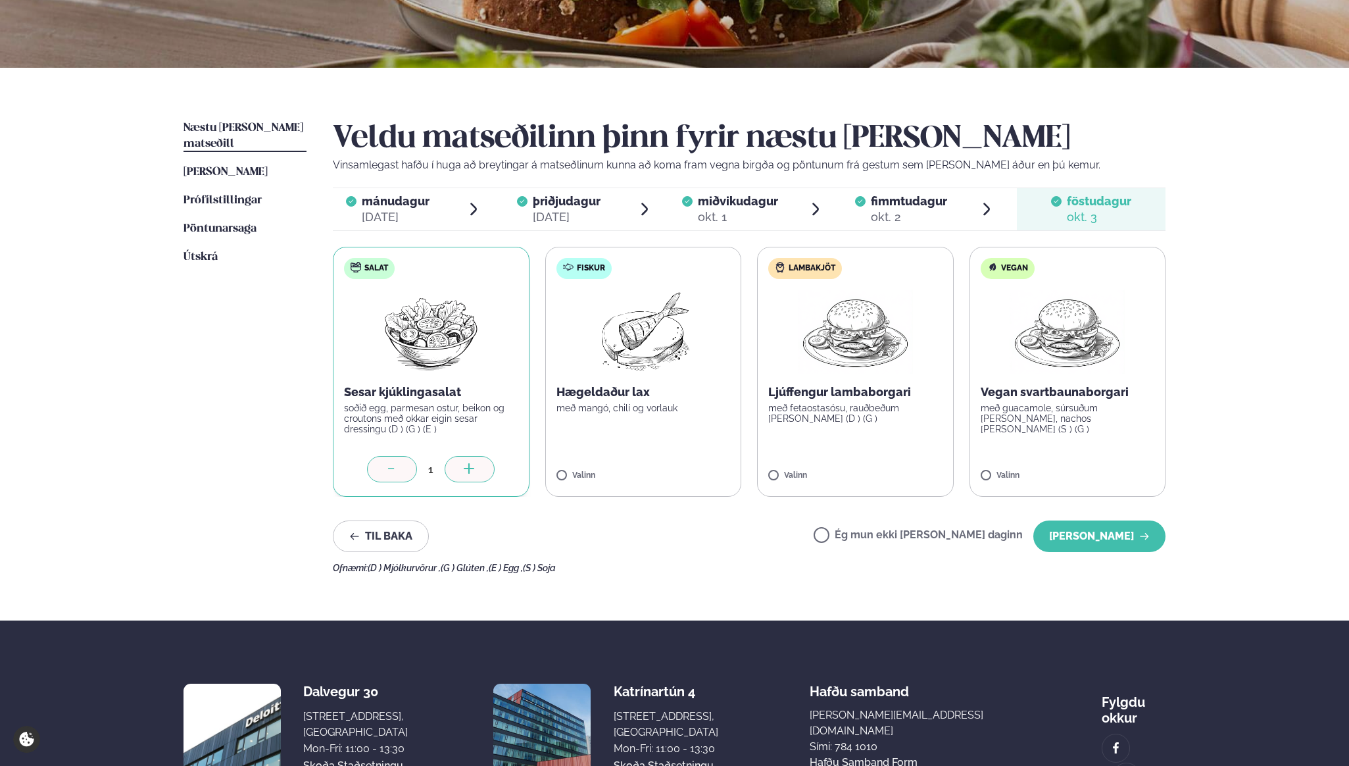
click at [1216, 208] on div "Þjónusta Hádegismatur fyrir fyrirtæki Fyrirtækja veitingar Einkapartý Matseðill…" at bounding box center [674, 334] width 1349 height 1115
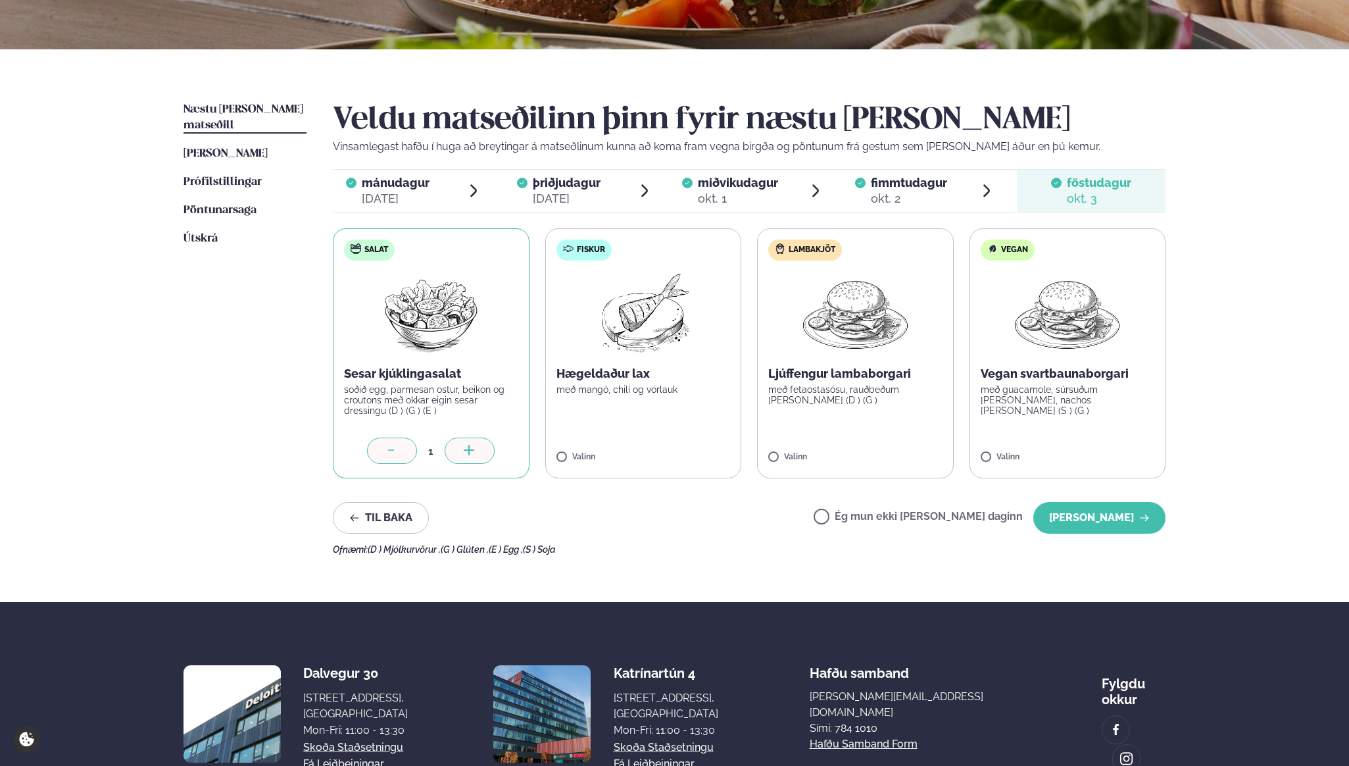
scroll to position [243, 0]
